Goal: Information Seeking & Learning: Learn about a topic

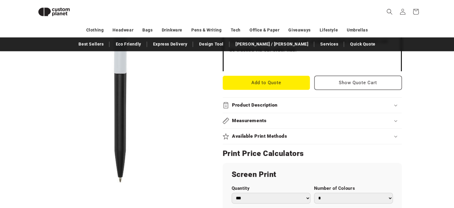
scroll to position [231, 0]
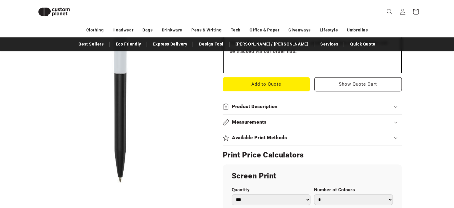
click at [257, 105] on h2 "Product Description" at bounding box center [255, 106] width 46 height 6
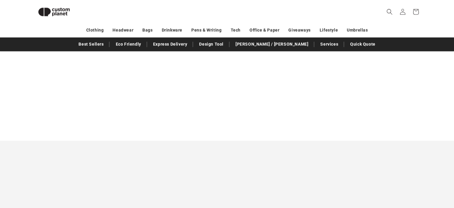
scroll to position [410, 0]
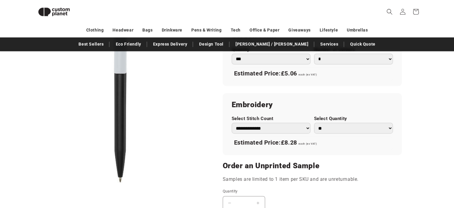
click at [48, 8] on img at bounding box center [54, 11] width 42 height 19
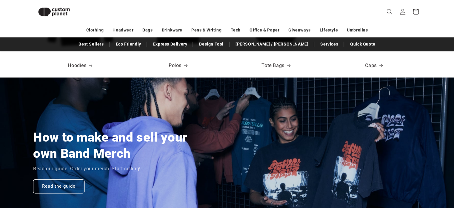
scroll to position [260, 0]
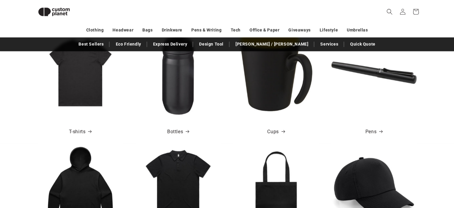
click at [374, 68] on img at bounding box center [373, 72] width 85 height 85
click at [374, 72] on img at bounding box center [373, 72] width 85 height 85
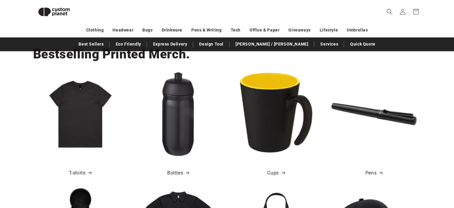
scroll to position [0, 908]
click at [374, 110] on img at bounding box center [373, 113] width 85 height 85
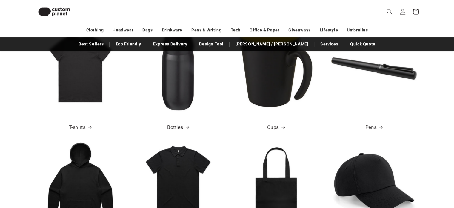
scroll to position [219, 0]
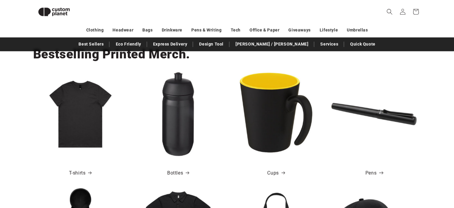
click at [378, 172] on span at bounding box center [381, 172] width 6 height 9
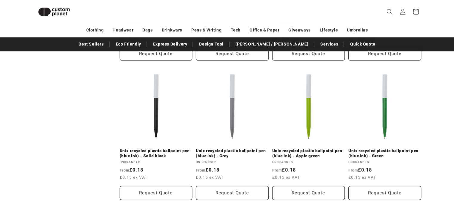
scroll to position [679, 0]
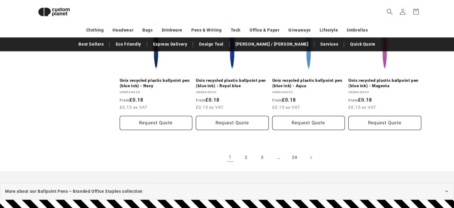
click at [60, 8] on img at bounding box center [54, 11] width 42 height 19
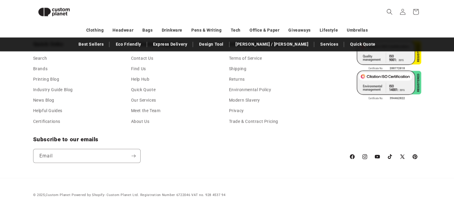
scroll to position [1085, 0]
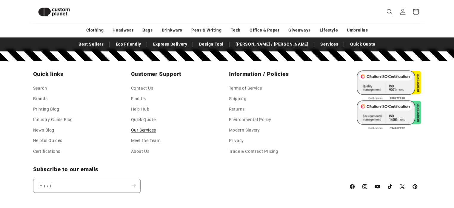
click at [145, 128] on link "Our Services" at bounding box center [143, 130] width 25 height 10
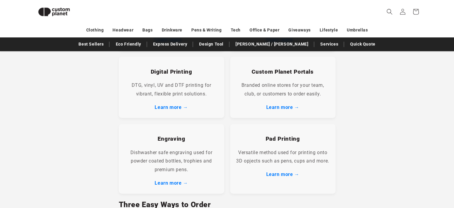
scroll to position [290, 0]
